Goal: Check status

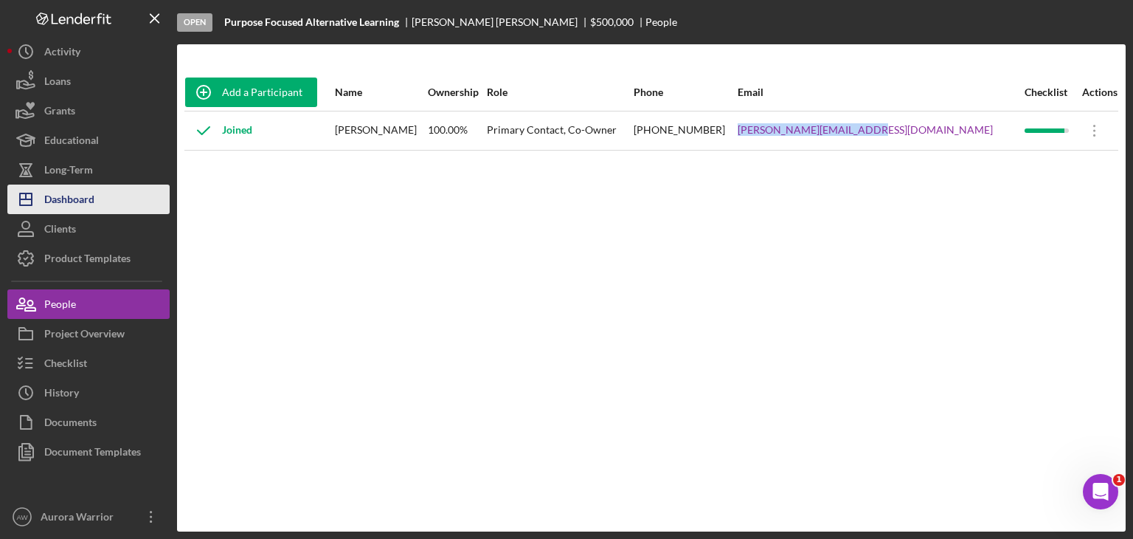
click at [76, 203] on div "Dashboard" at bounding box center [69, 200] width 50 height 33
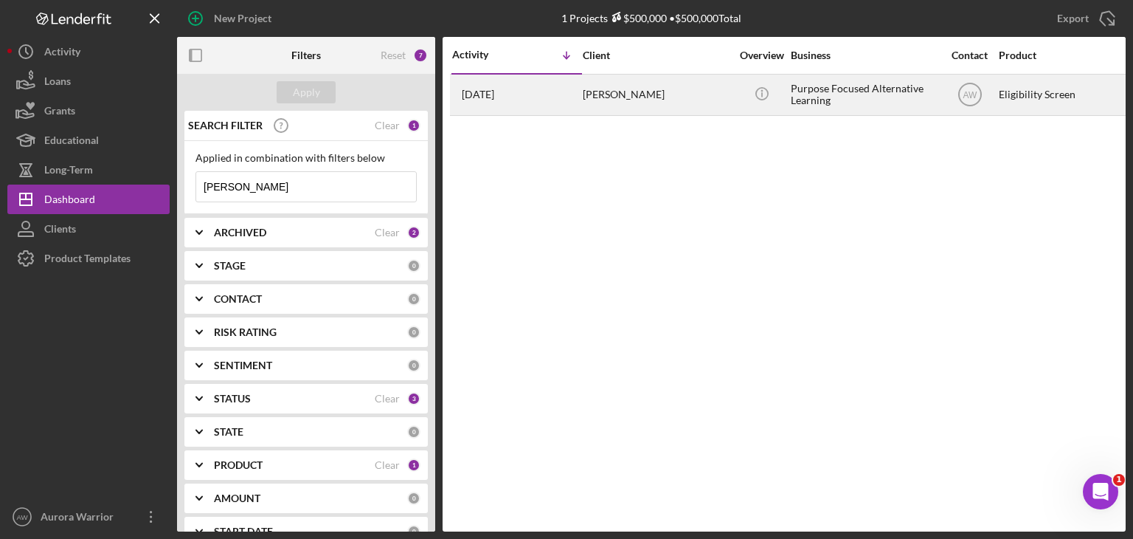
click at [637, 98] on div "[PERSON_NAME]" at bounding box center [657, 94] width 148 height 39
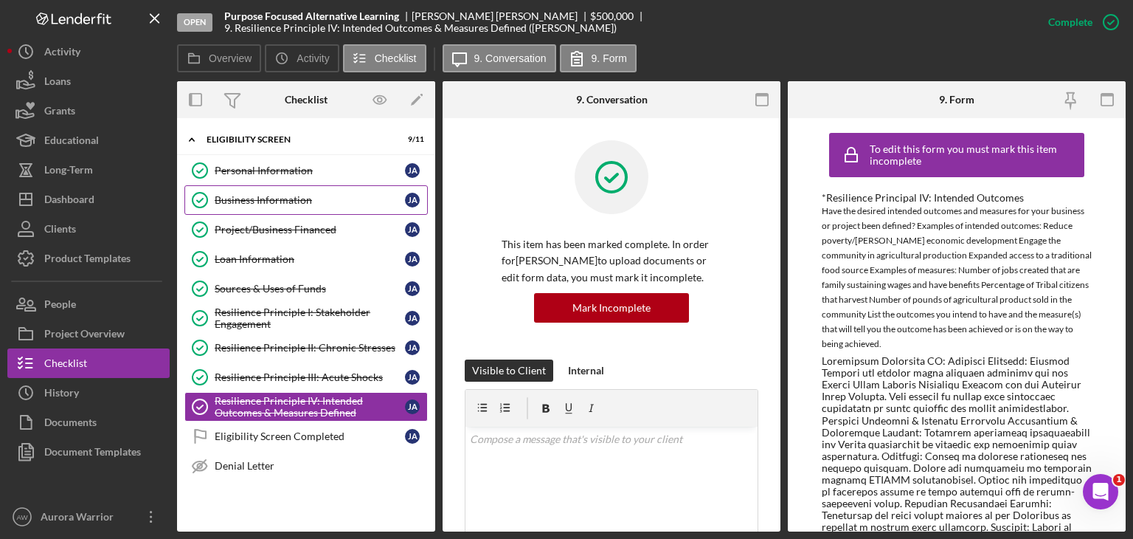
click at [300, 206] on link "Business Information Business Information [PERSON_NAME]" at bounding box center [305, 200] width 243 height 30
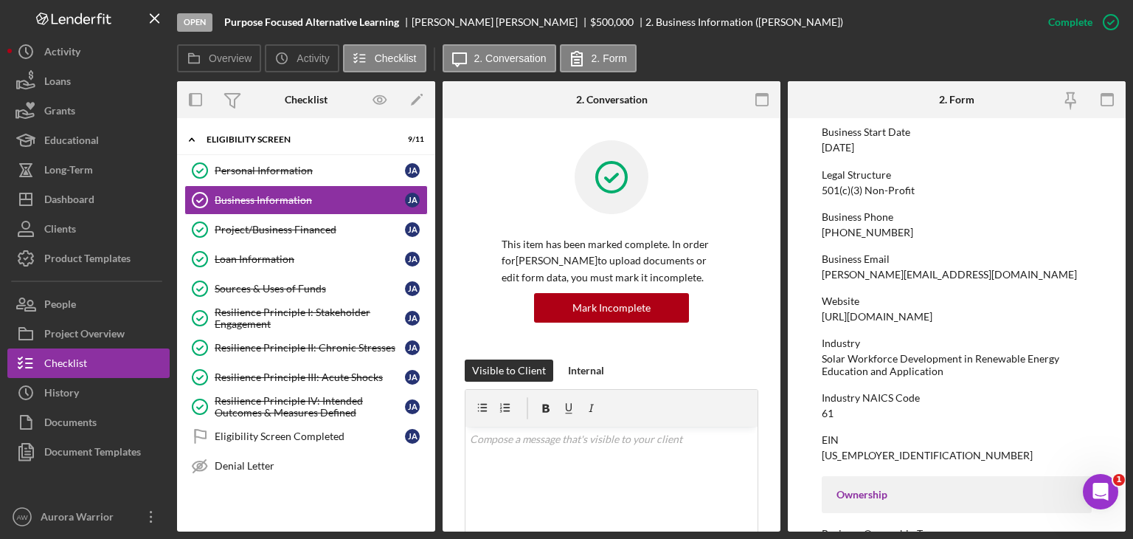
scroll to position [149, 0]
drag, startPoint x: 935, startPoint y: 316, endPoint x: 812, endPoint y: 322, distance: 123.3
click at [812, 322] on form "To edit this form you must mark this item incomplete Business Name Purpose Focu…" at bounding box center [957, 324] width 338 height 413
copy div "[URL][DOMAIN_NAME]"
